Goal: Find specific fact: Find specific page/section

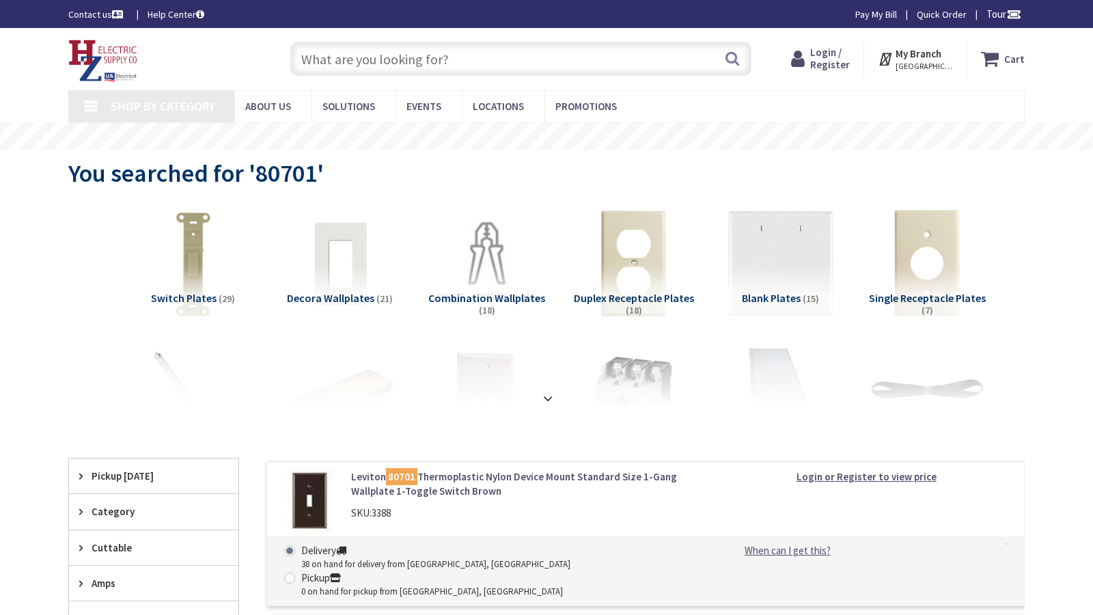
type input "Central Pk, [STREET_ADDRESS][PERSON_NAME]"
